Goal: Information Seeking & Learning: Find specific fact

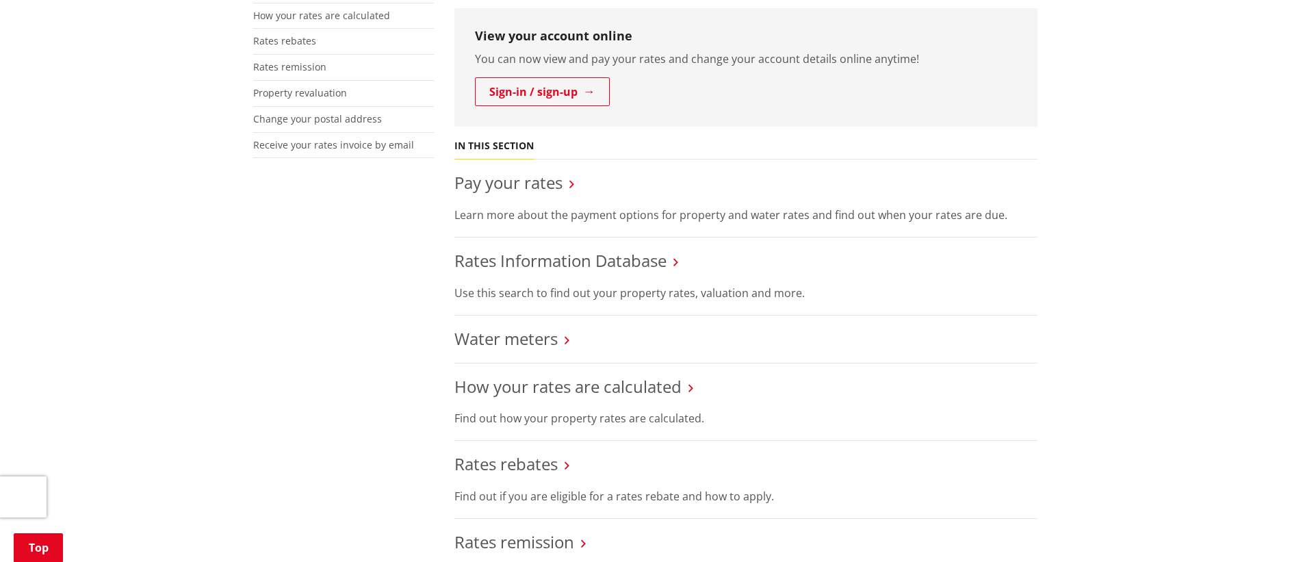
scroll to position [407, 0]
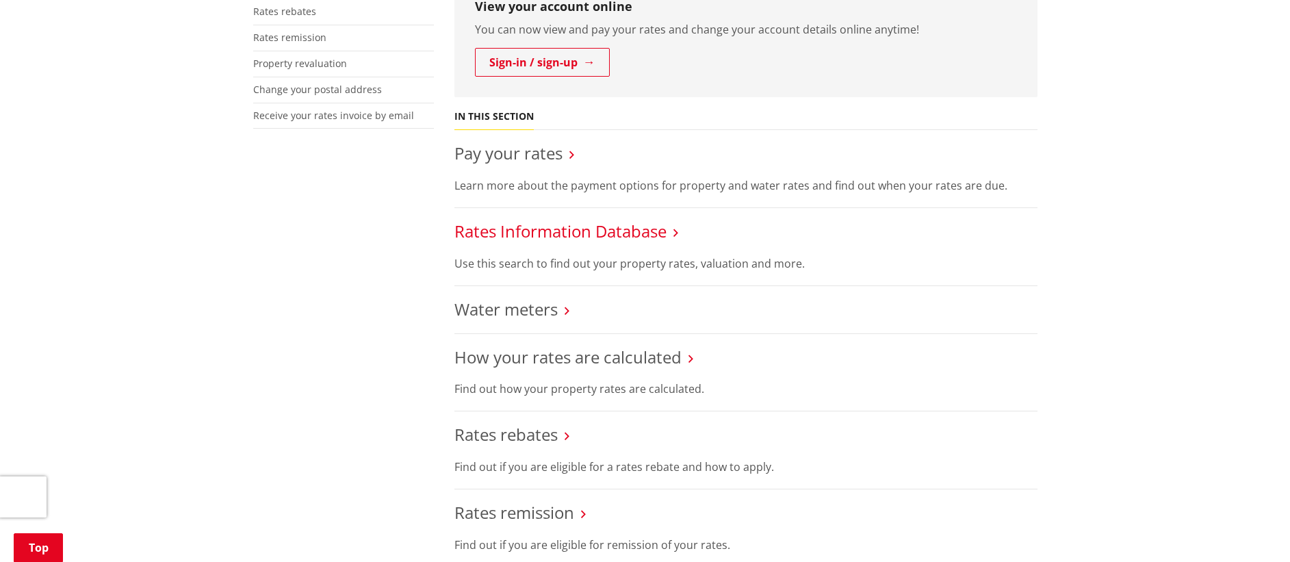
click at [658, 230] on link "Rates Information Database" at bounding box center [560, 231] width 212 height 23
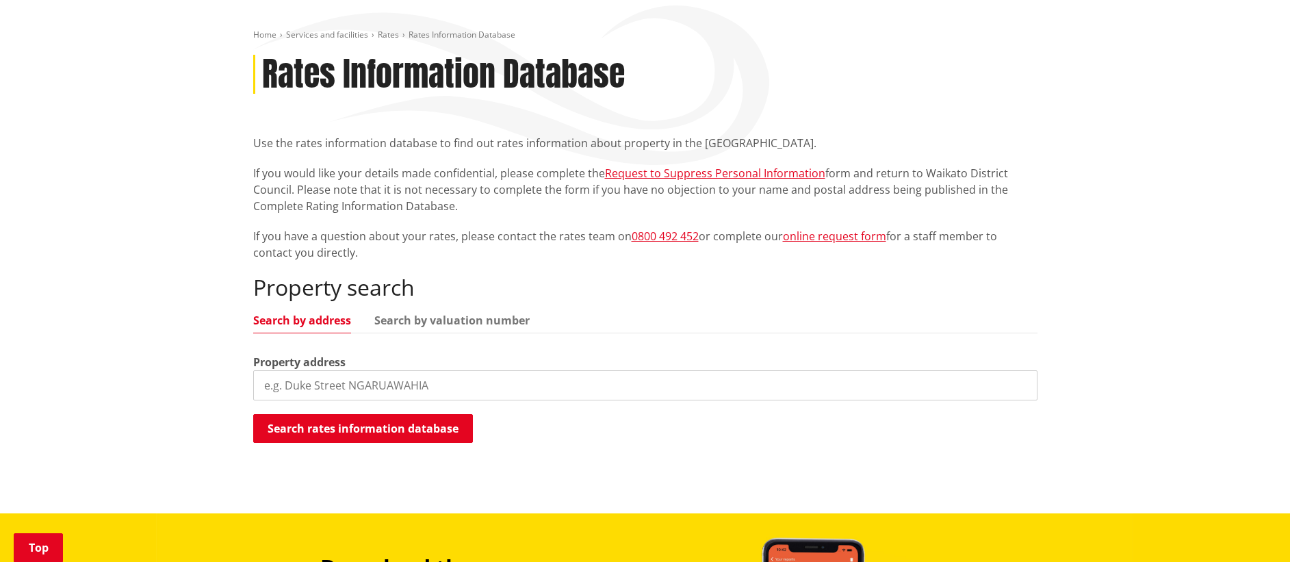
scroll to position [143, 0]
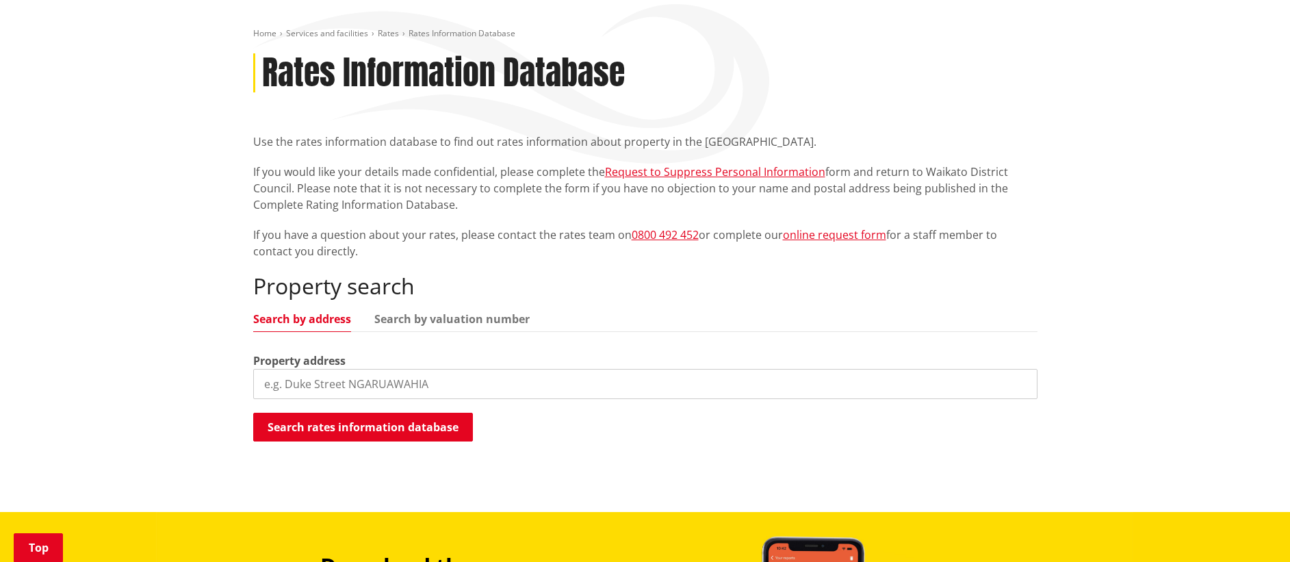
click at [363, 382] on input "search" at bounding box center [645, 384] width 784 height 30
click at [430, 425] on button "Search rates information database" at bounding box center [363, 427] width 220 height 29
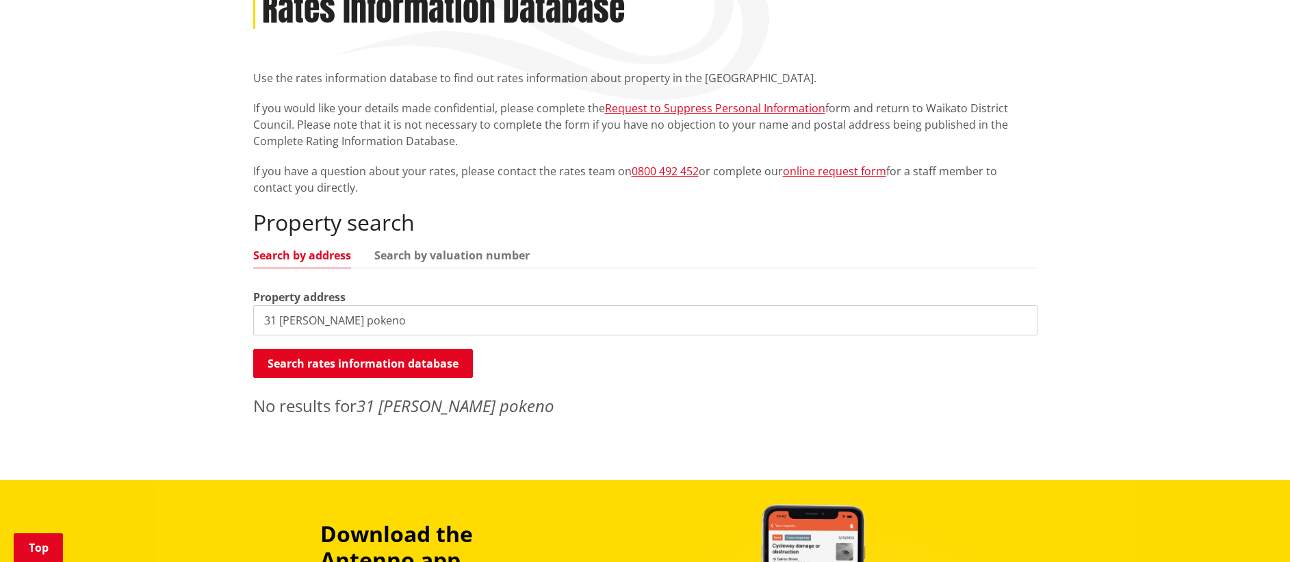
scroll to position [304, 0]
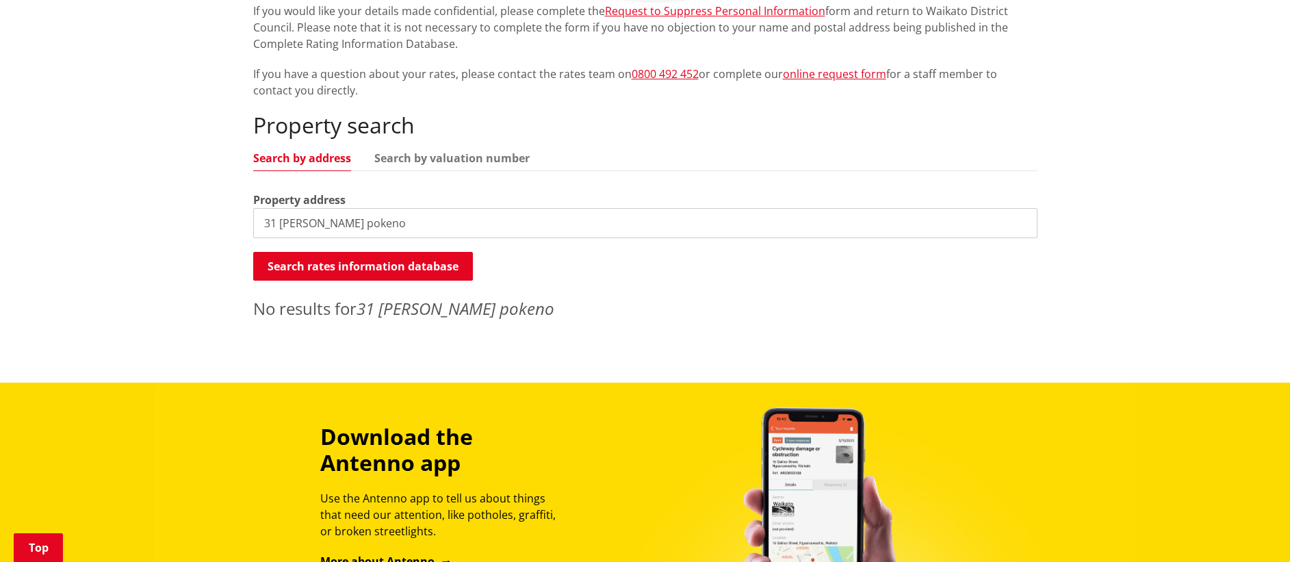
click at [398, 221] on input "31 culverwell cres pokeno" at bounding box center [645, 223] width 784 height 30
click at [362, 227] on input "31 culverwell cres" at bounding box center [645, 223] width 784 height 30
type input "31 culverwell cres"
click at [349, 266] on button "Search rates information database" at bounding box center [363, 266] width 220 height 29
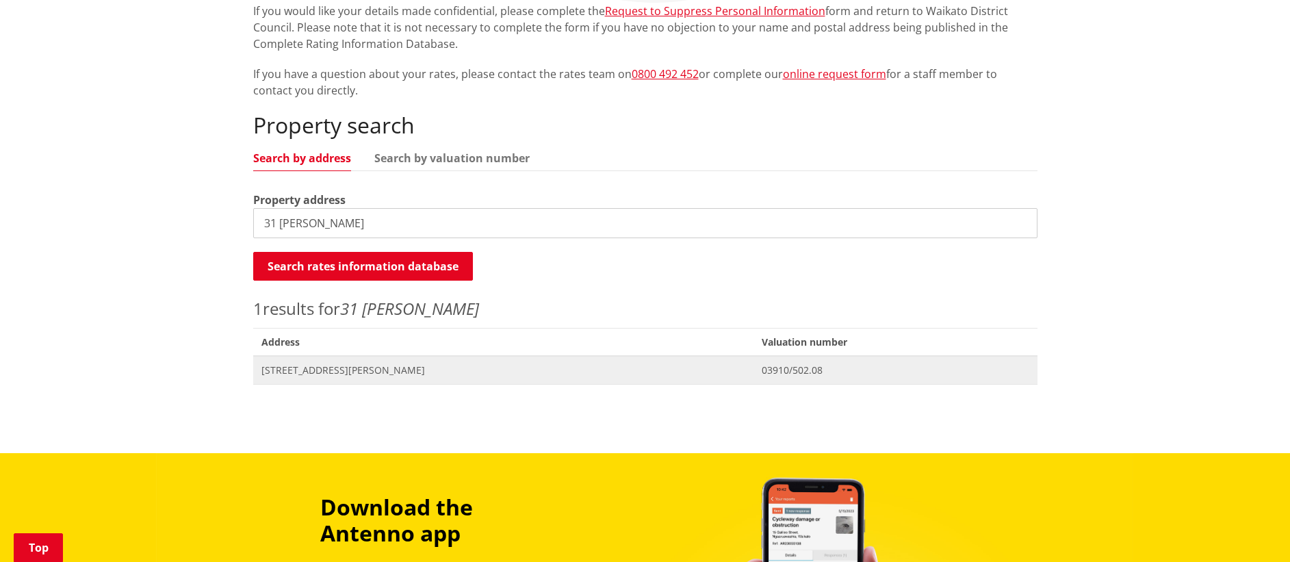
click at [359, 368] on span "[STREET_ADDRESS][PERSON_NAME]" at bounding box center [503, 370] width 485 height 14
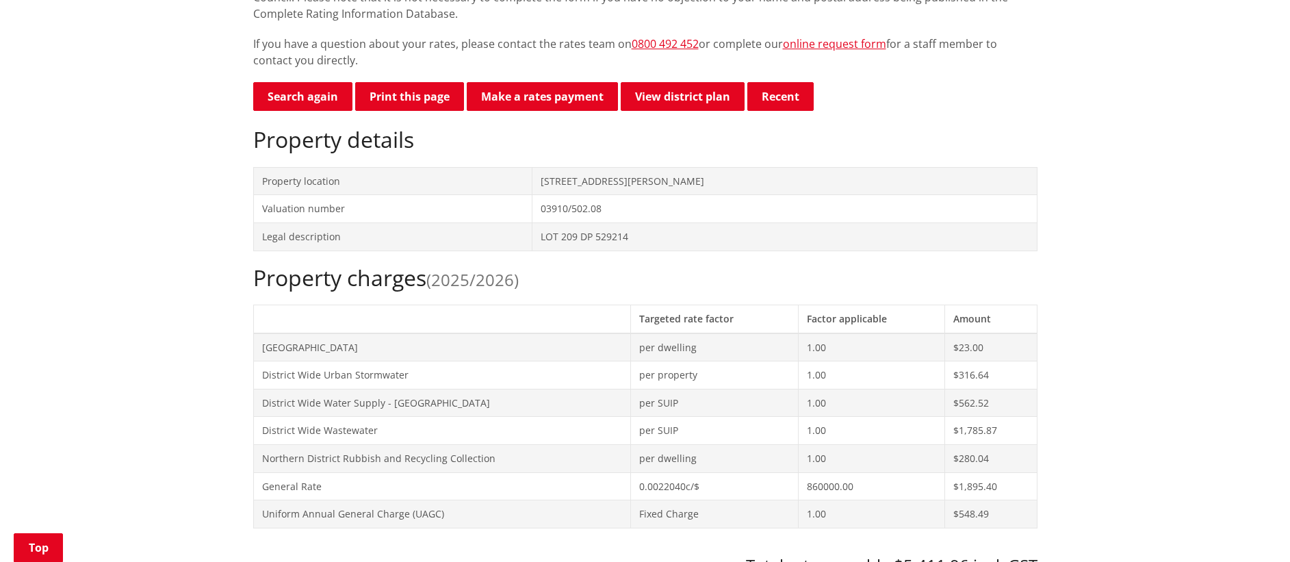
scroll to position [320, 0]
